Goal: Transaction & Acquisition: Purchase product/service

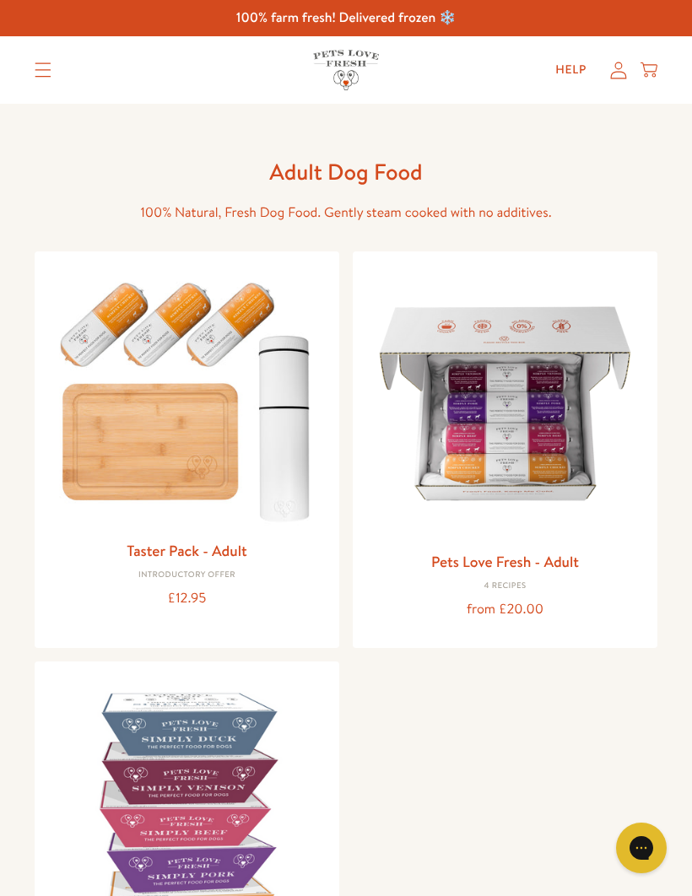
click at [511, 432] on img at bounding box center [505, 404] width 278 height 278
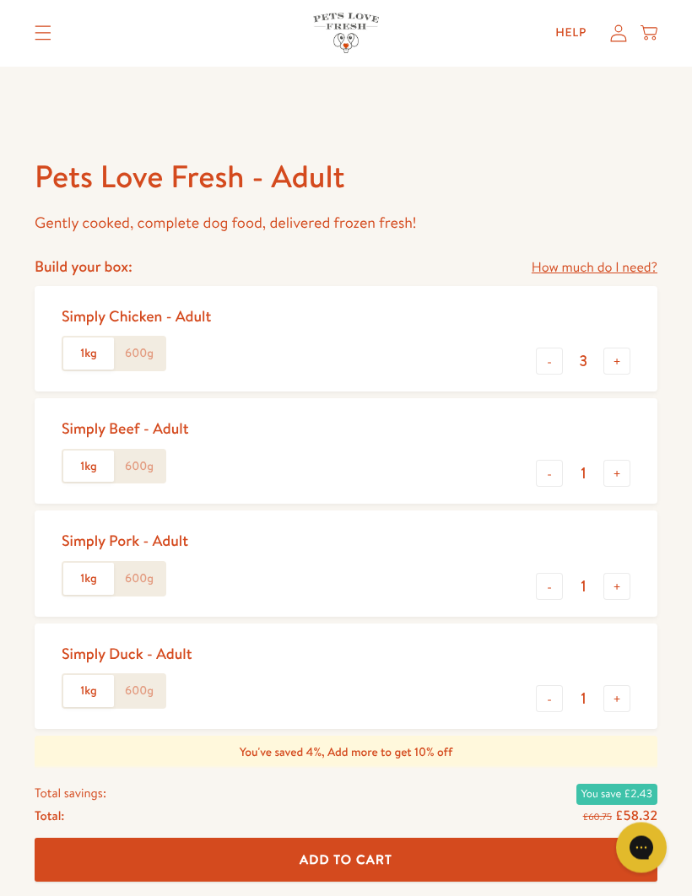
scroll to position [586, 0]
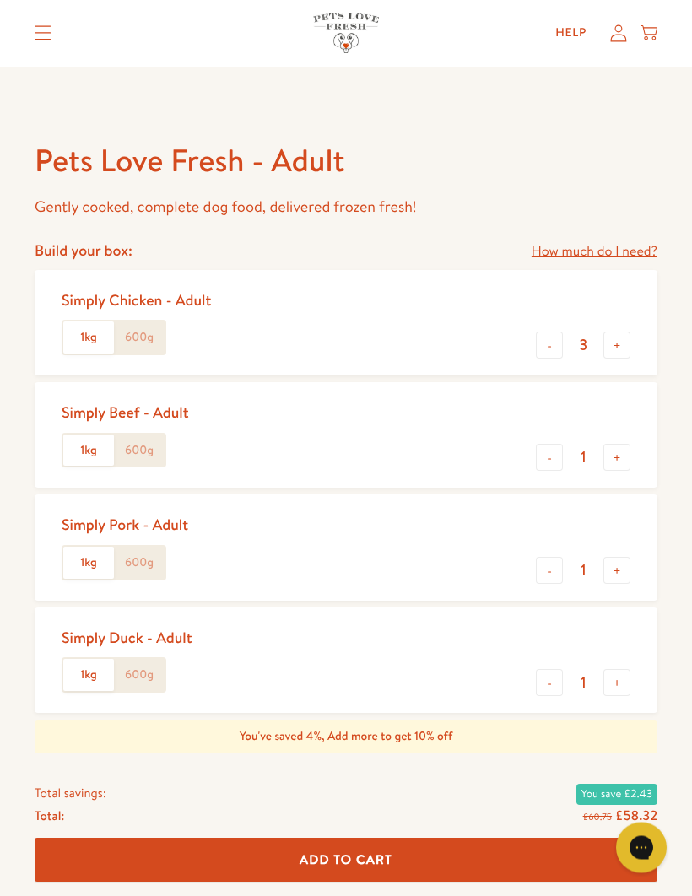
click at [149, 671] on label "600g" at bounding box center [139, 676] width 51 height 32
click at [0, 0] on input "600g" at bounding box center [0, 0] width 0 height 0
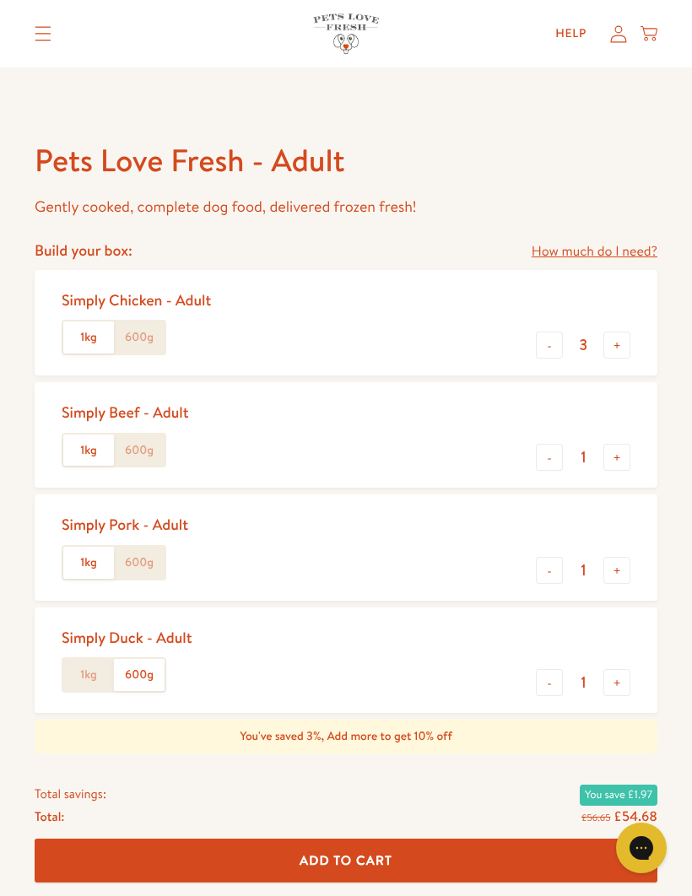
click at [621, 684] on button "+" at bounding box center [616, 682] width 27 height 27
click at [628, 678] on button "+" at bounding box center [616, 682] width 27 height 27
click at [623, 683] on button "+" at bounding box center [616, 682] width 27 height 27
click at [622, 682] on button "+" at bounding box center [616, 682] width 27 height 27
click at [621, 678] on button "+" at bounding box center [616, 682] width 27 height 27
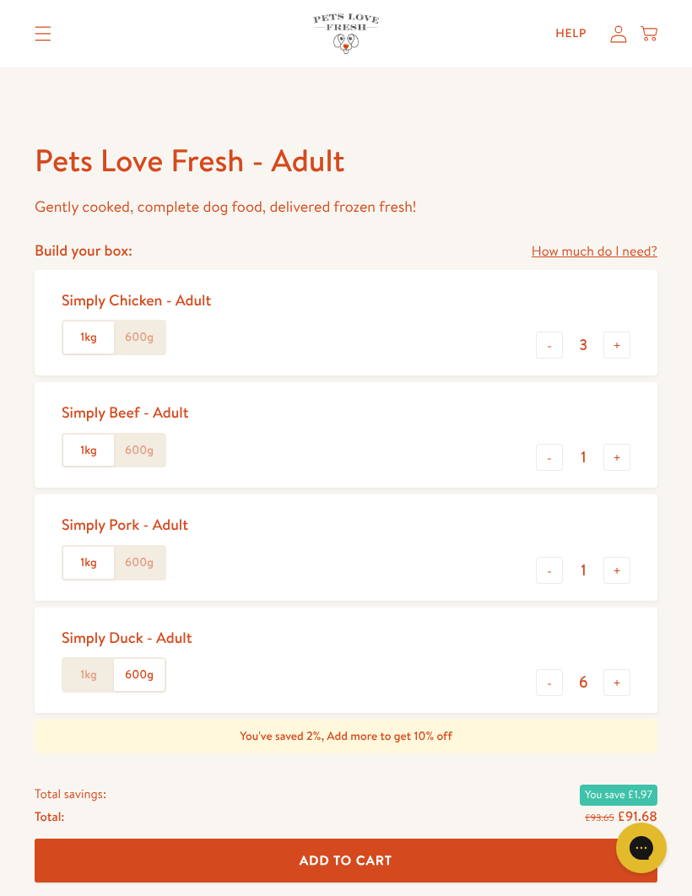
click at [621, 684] on button "+" at bounding box center [616, 682] width 27 height 27
type input "7"
click at [546, 354] on button "-" at bounding box center [549, 345] width 27 height 27
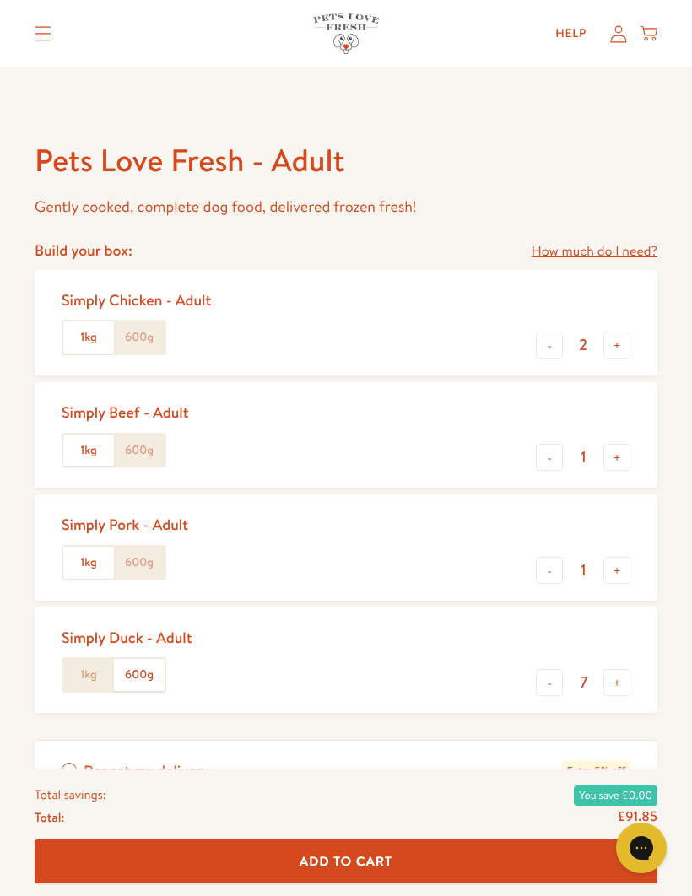
click at [554, 345] on button "-" at bounding box center [549, 345] width 27 height 27
click at [552, 341] on button "-" at bounding box center [549, 345] width 27 height 27
type input "0"
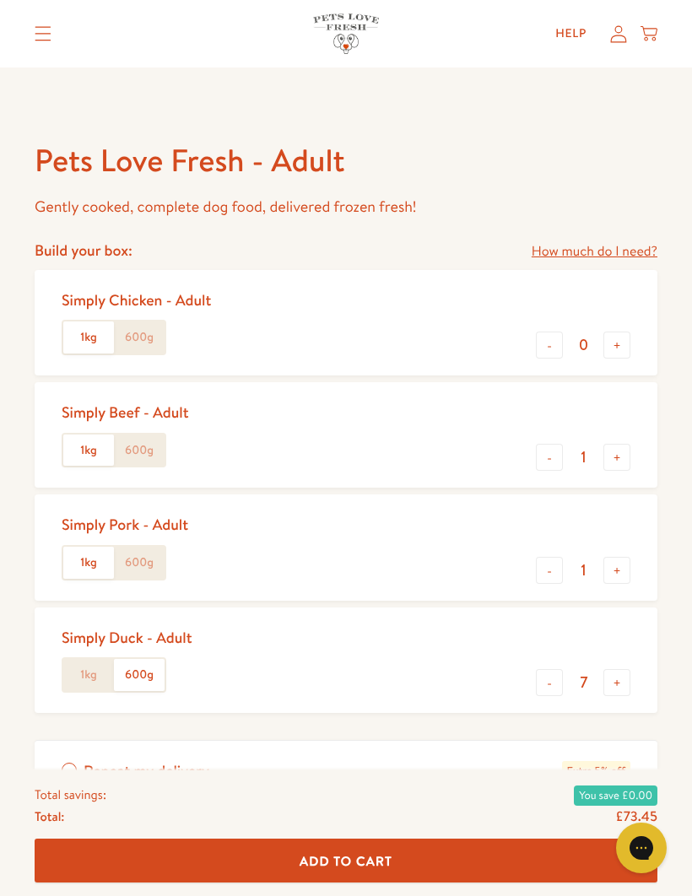
click at [554, 462] on button "-" at bounding box center [549, 457] width 27 height 27
type input "0"
click at [546, 576] on button "-" at bounding box center [549, 570] width 27 height 27
type input "0"
click at [558, 684] on button "-" at bounding box center [549, 682] width 27 height 27
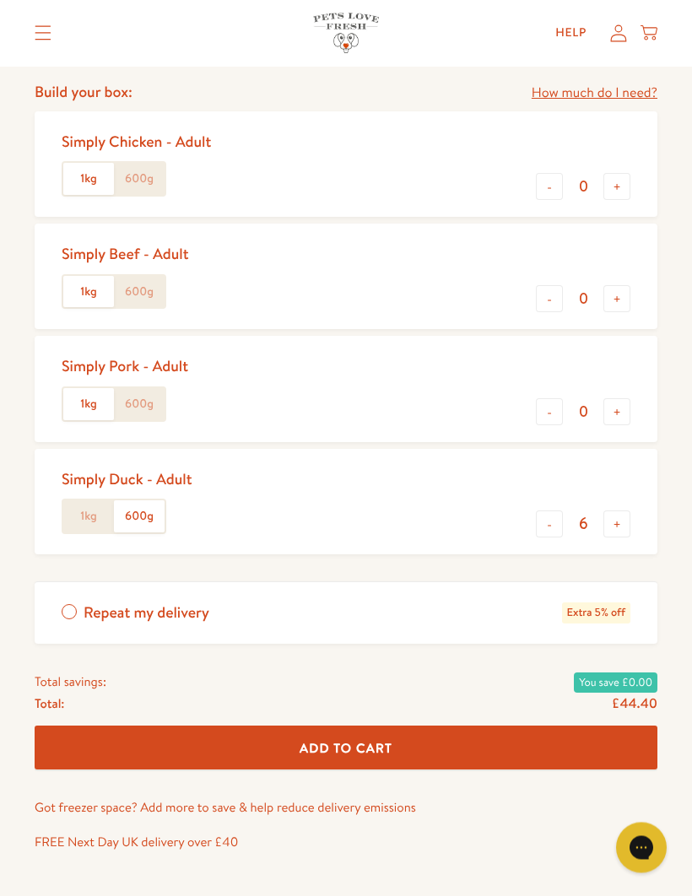
scroll to position [742, 0]
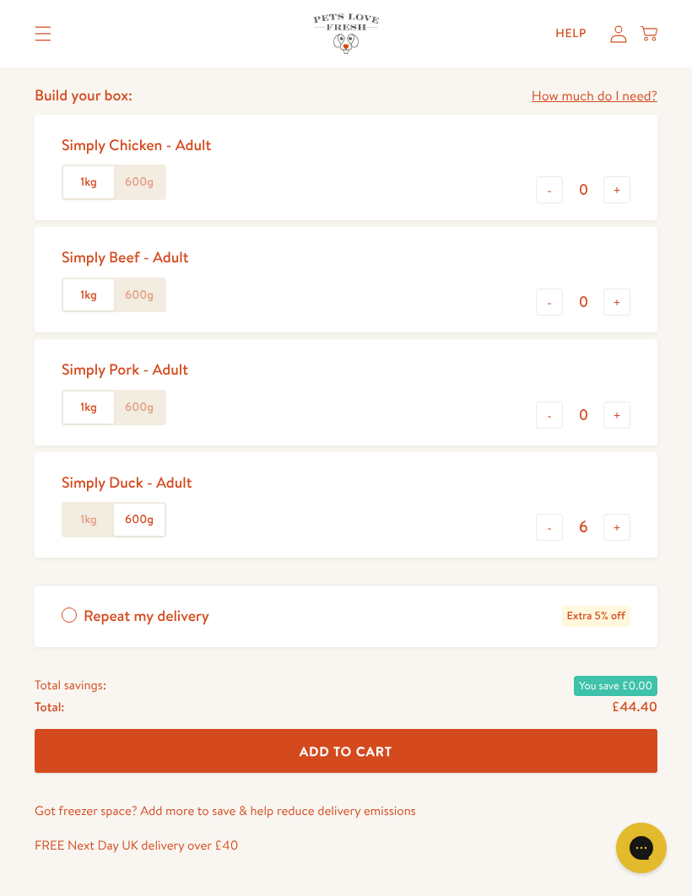
click at [350, 743] on span "Add To Cart" at bounding box center [346, 752] width 93 height 18
click at [624, 526] on button "+" at bounding box center [616, 527] width 27 height 27
type input "7"
click at [363, 759] on button "Add To Cart" at bounding box center [346, 751] width 623 height 45
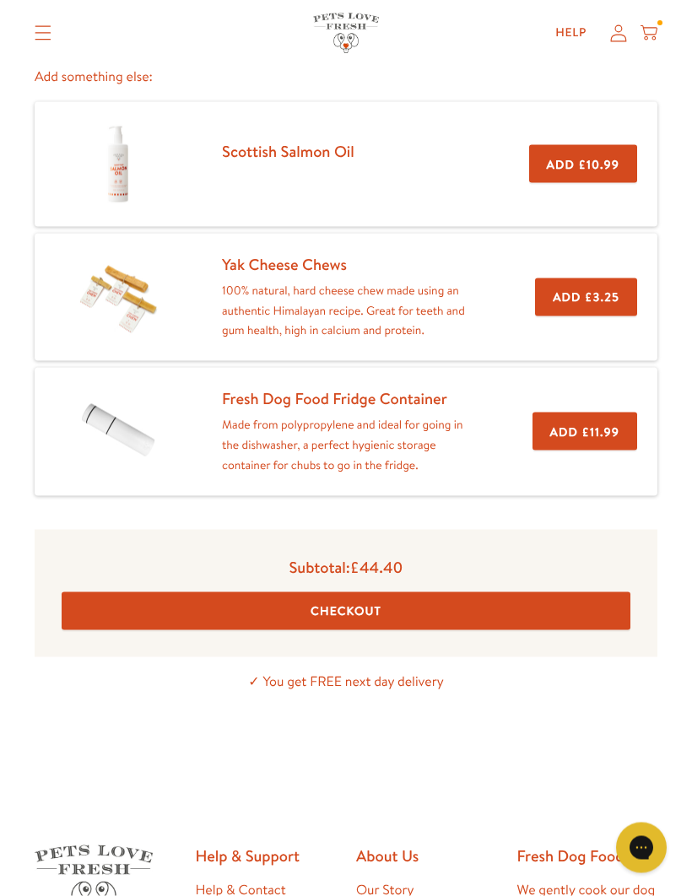
scroll to position [275, 0]
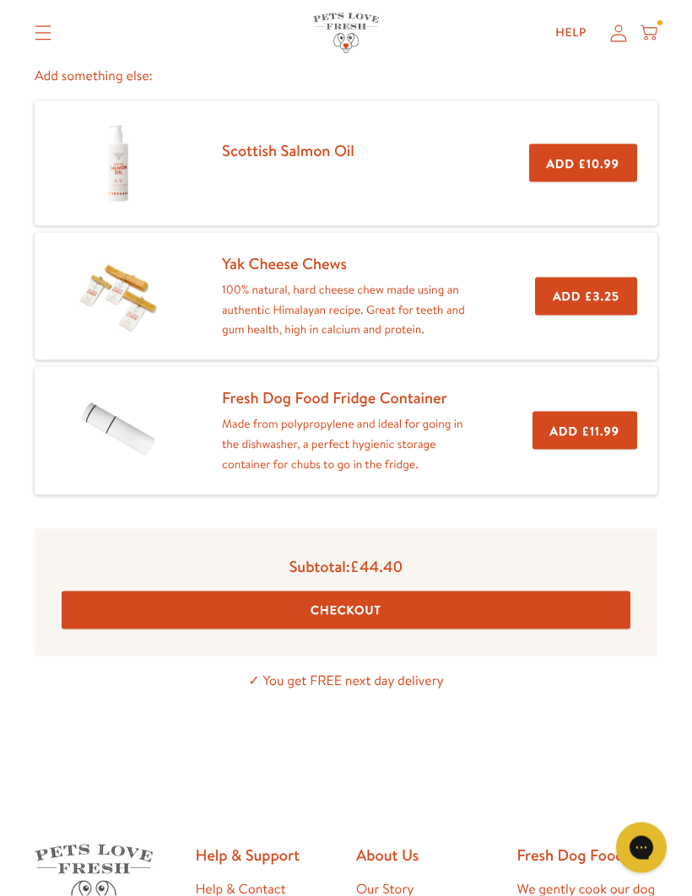
click at [369, 606] on button "Checkout" at bounding box center [346, 611] width 569 height 38
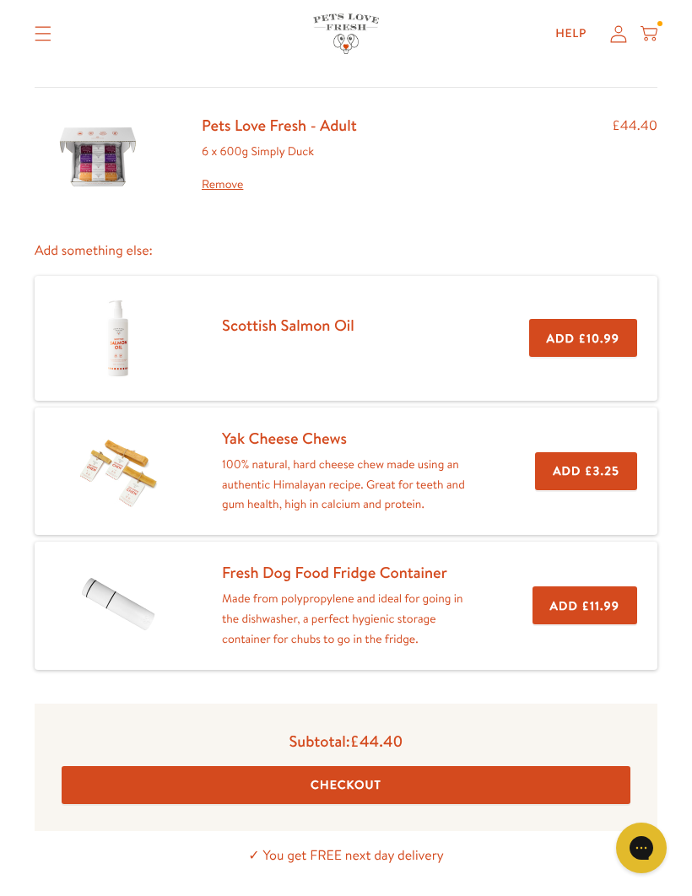
scroll to position [0, 0]
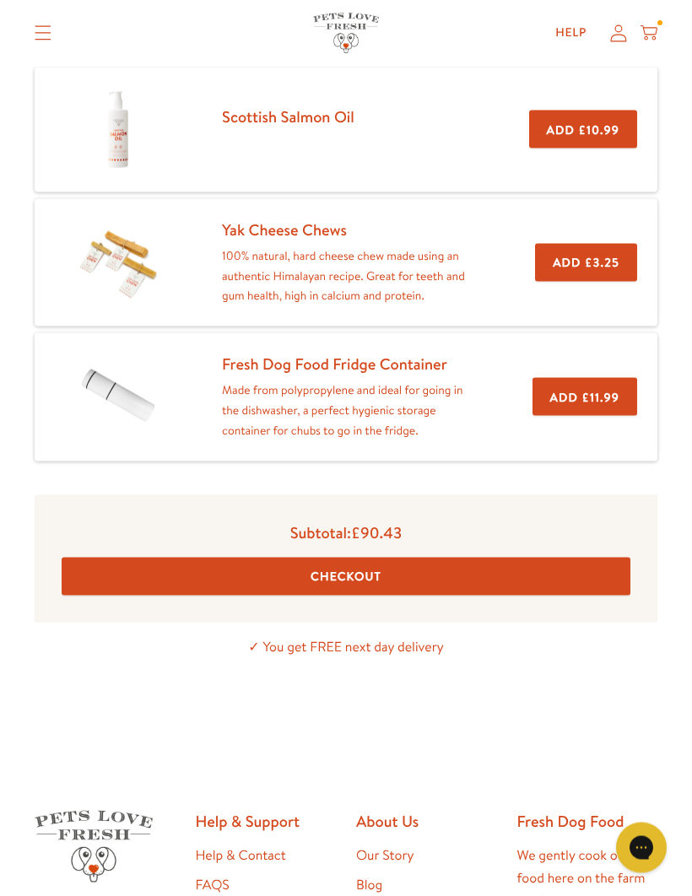
scroll to position [452, 0]
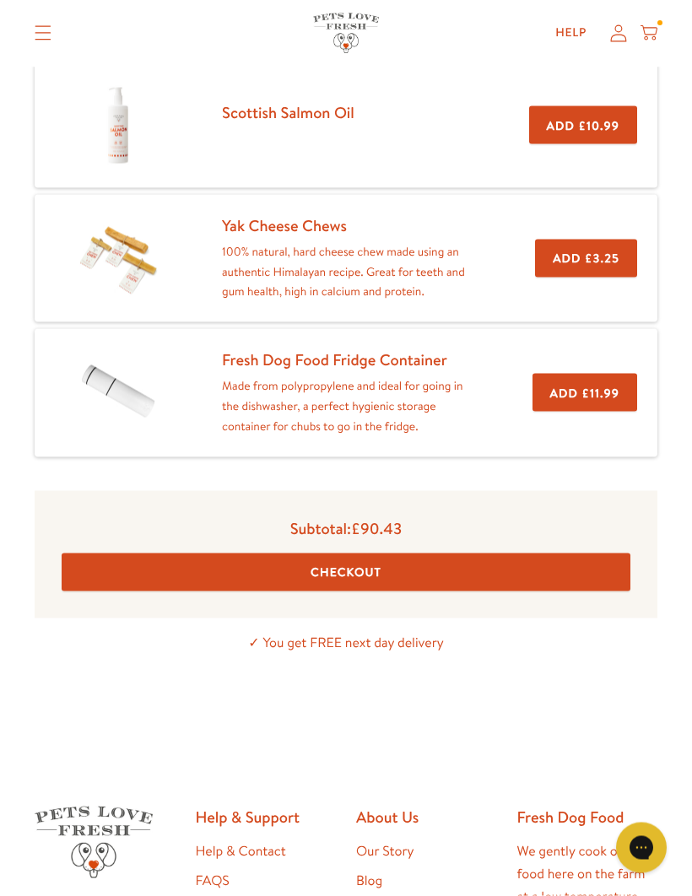
click at [387, 562] on button "Checkout" at bounding box center [346, 573] width 569 height 38
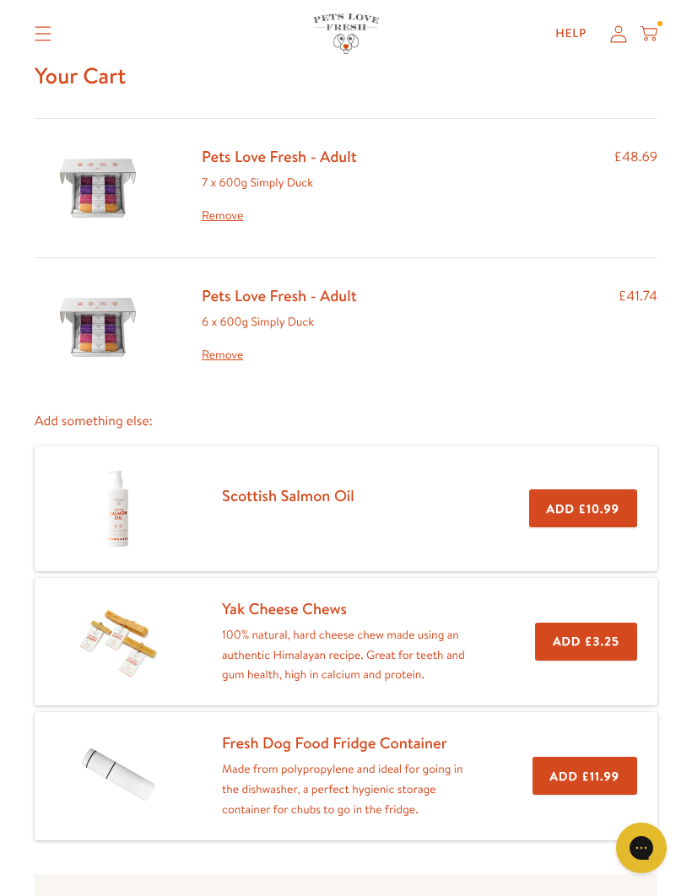
scroll to position [0, 0]
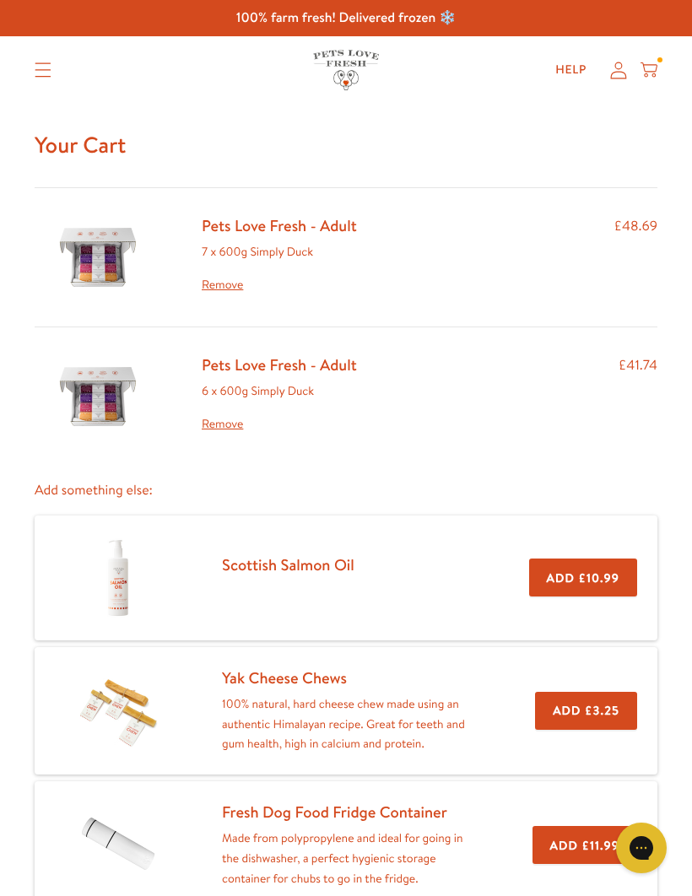
click at [235, 429] on link "Remove" at bounding box center [279, 424] width 155 height 20
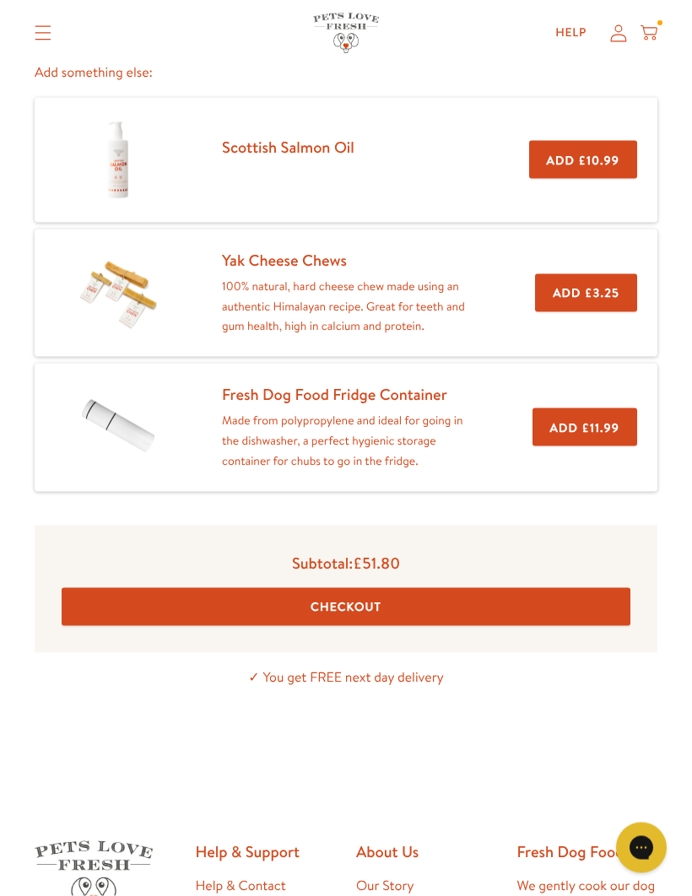
scroll to position [300, 0]
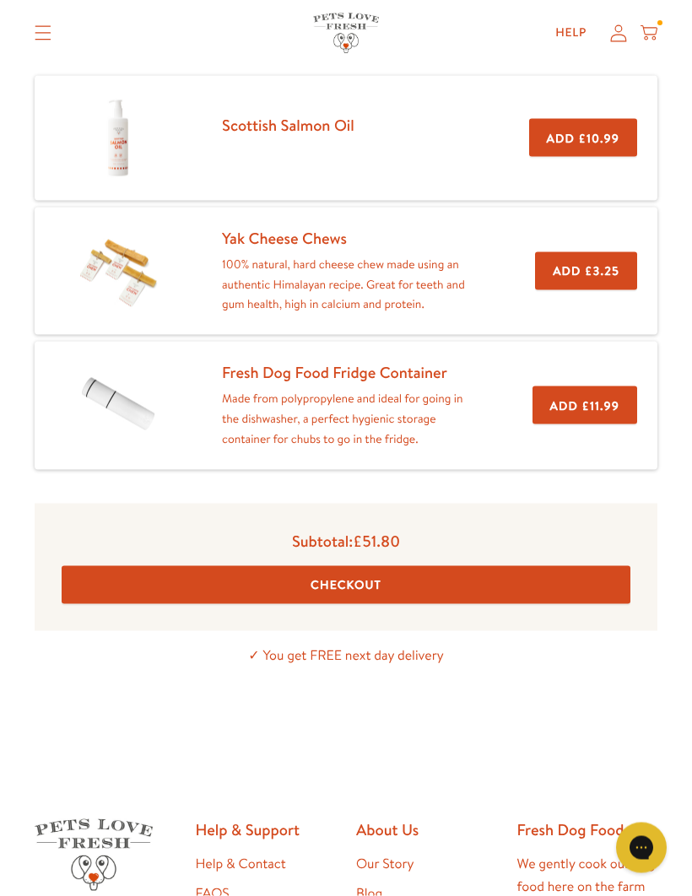
click at [364, 582] on button "Checkout" at bounding box center [346, 585] width 569 height 38
